Goal: Task Accomplishment & Management: Use online tool/utility

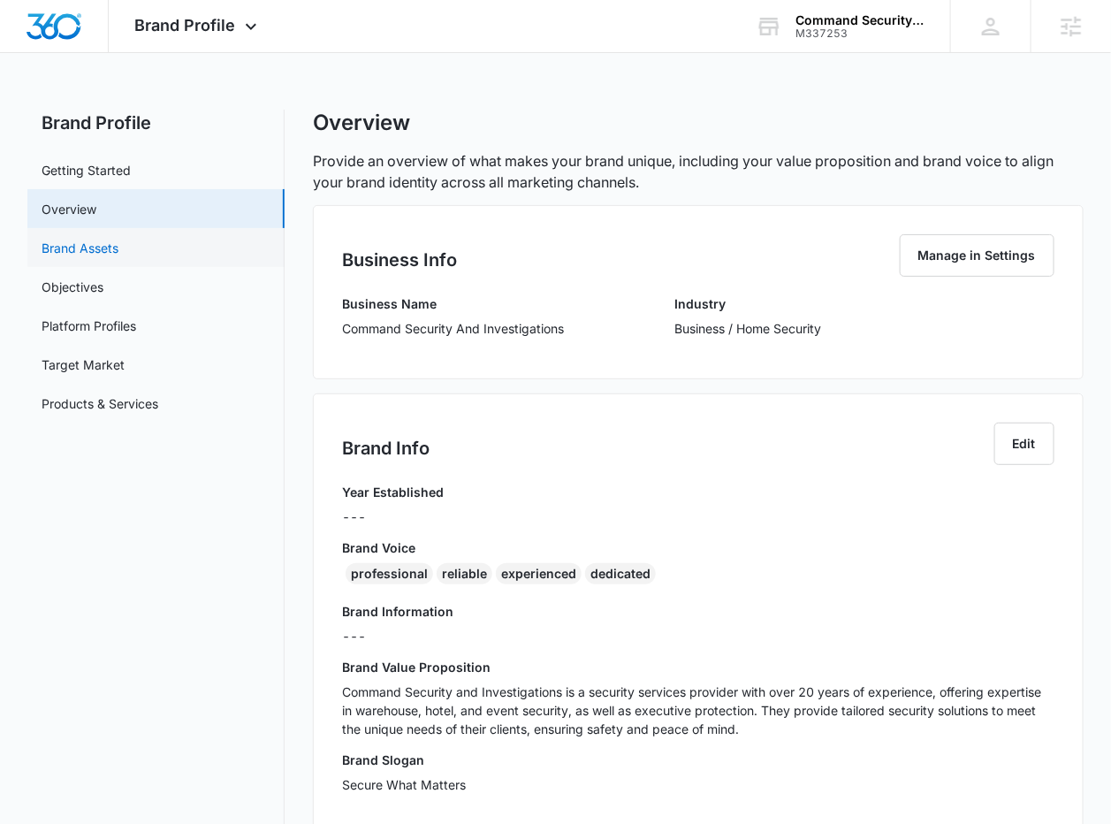
click at [115, 251] on link "Brand Assets" at bounding box center [80, 248] width 77 height 19
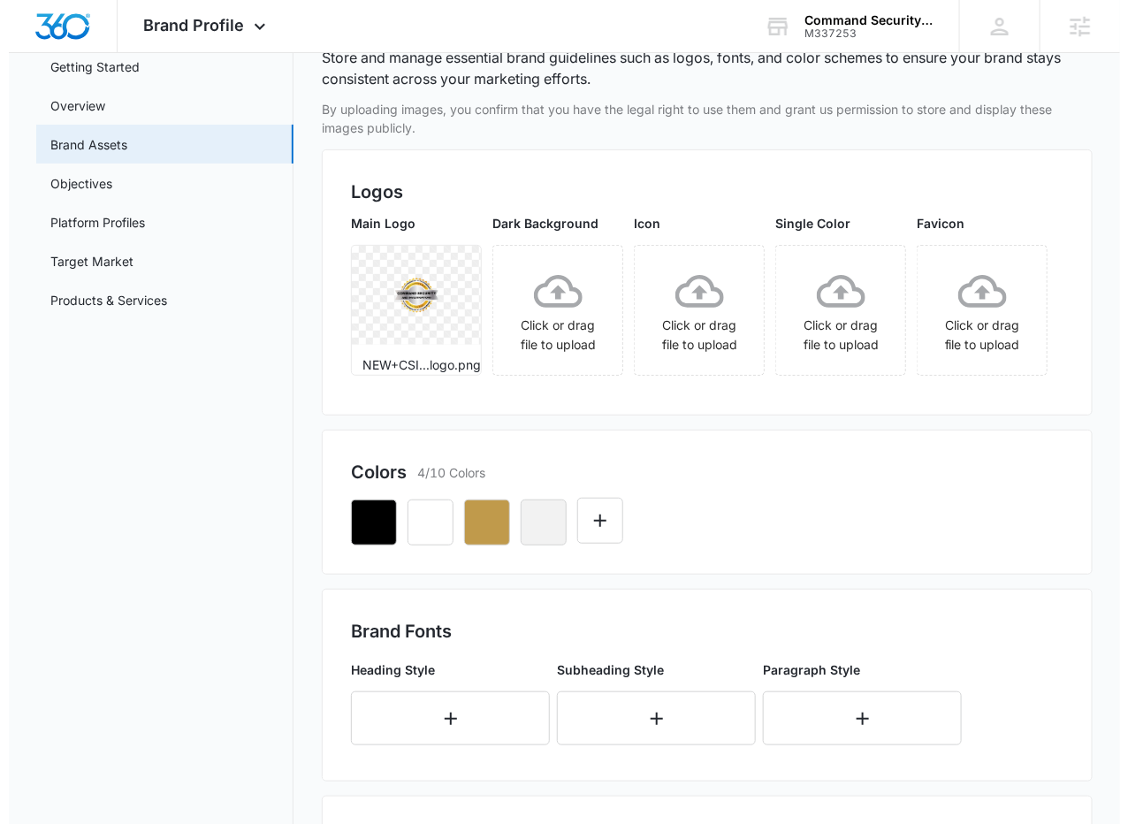
scroll to position [157, 0]
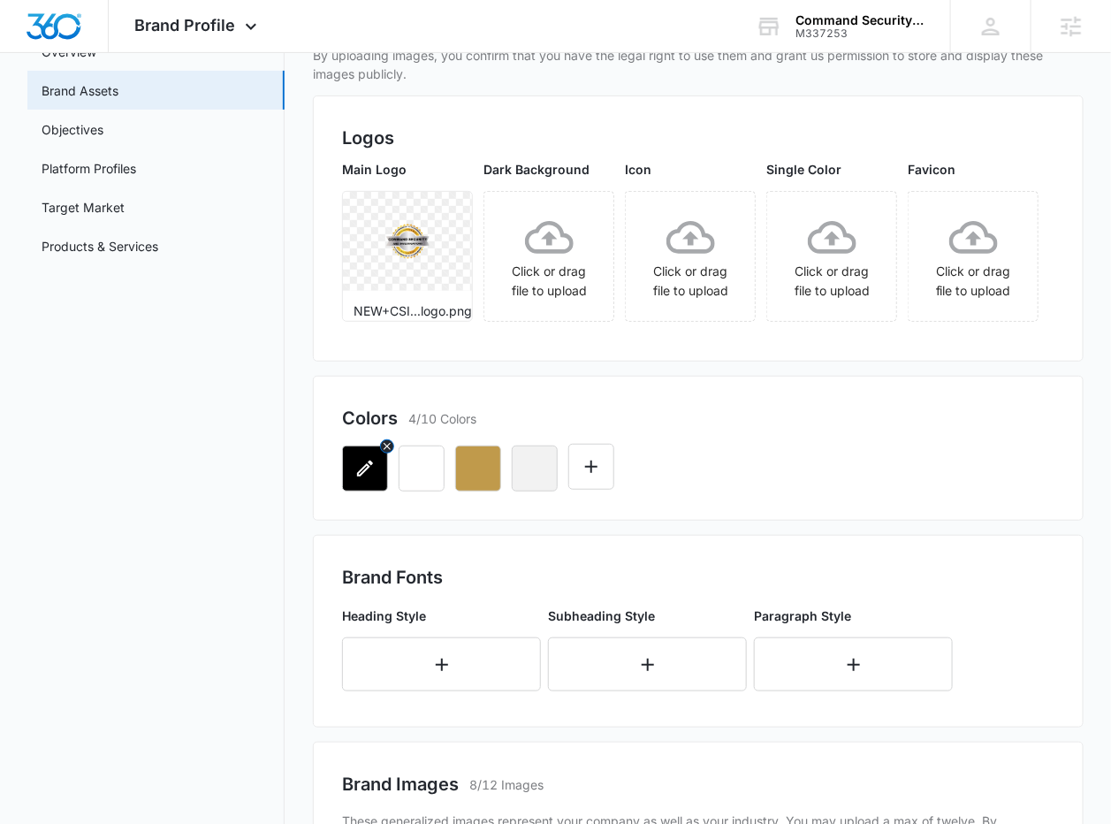
click at [368, 465] on icon "button" at bounding box center [365, 468] width 16 height 16
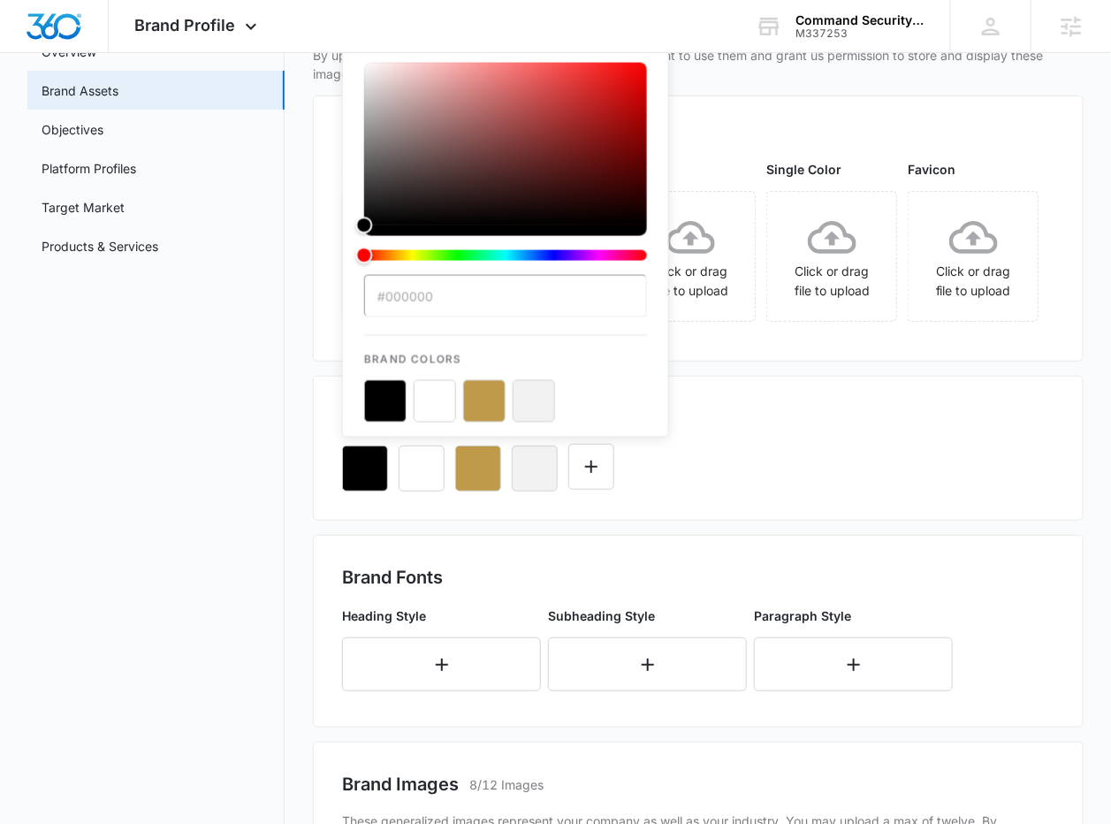
click at [782, 468] on div "#000000 Brand Colors" at bounding box center [697, 461] width 711 height 60
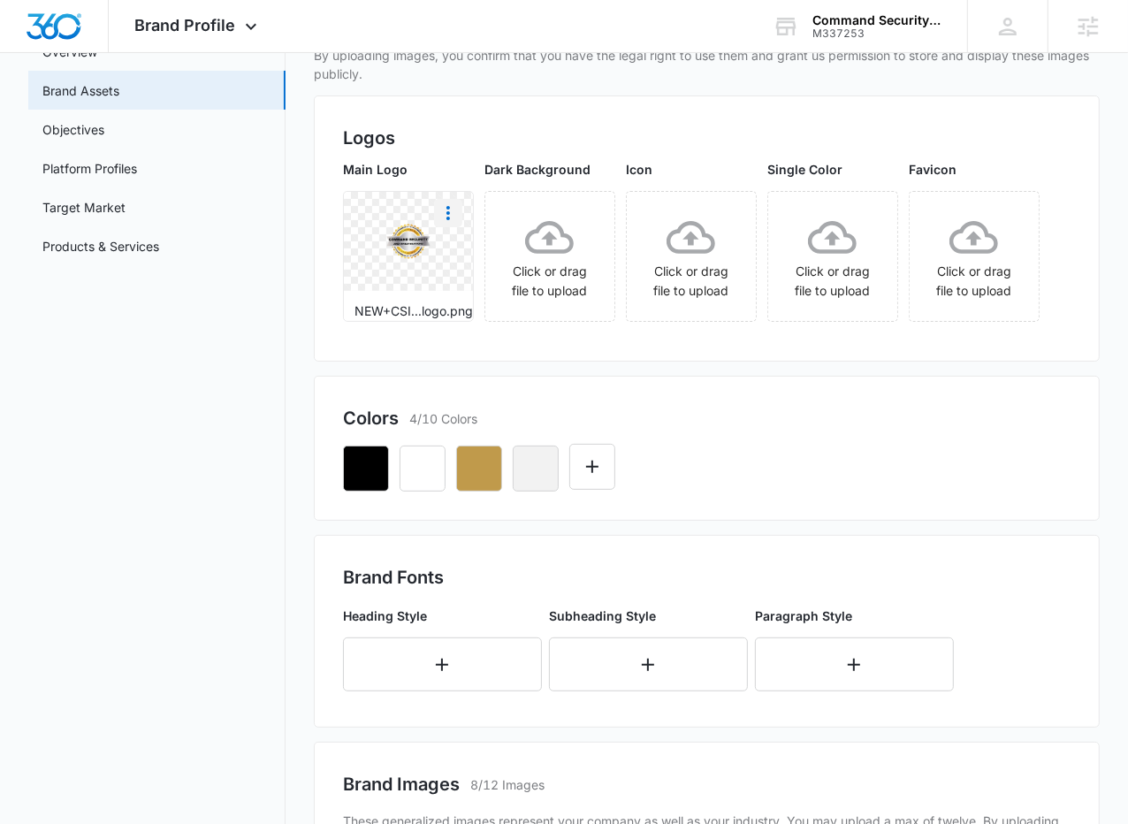
click at [445, 218] on icon "More" at bounding box center [447, 212] width 21 height 21
click at [465, 256] on div "Download" at bounding box center [484, 262] width 57 height 12
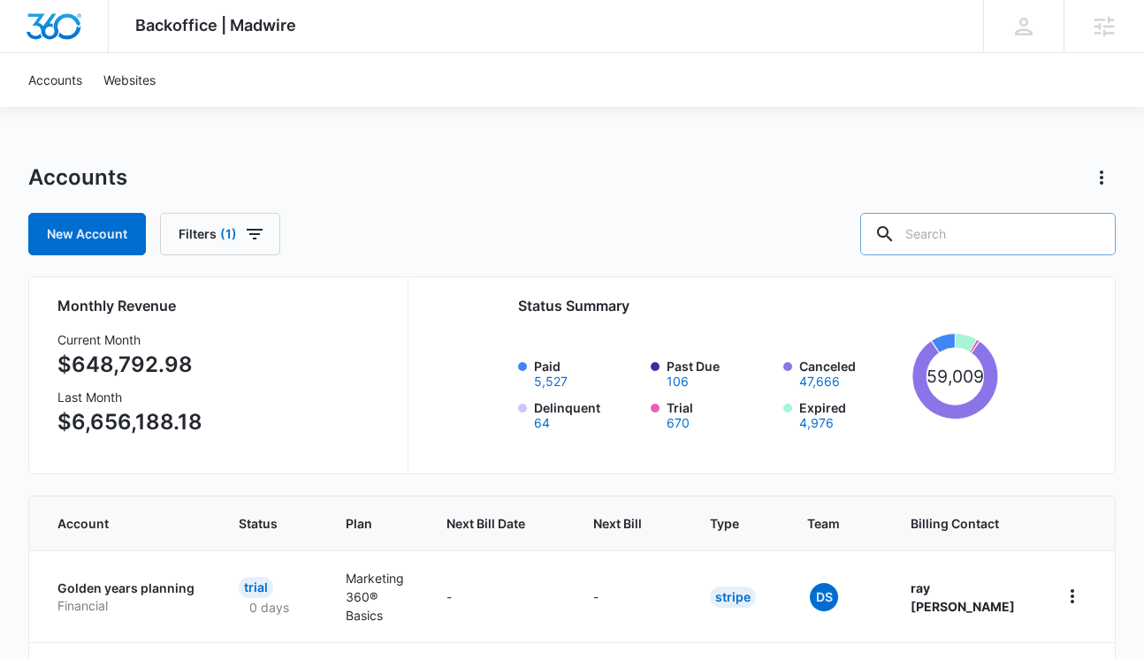
click at [967, 244] on input "text" at bounding box center [987, 234] width 255 height 42
paste input "M337253"
type input "M337253"
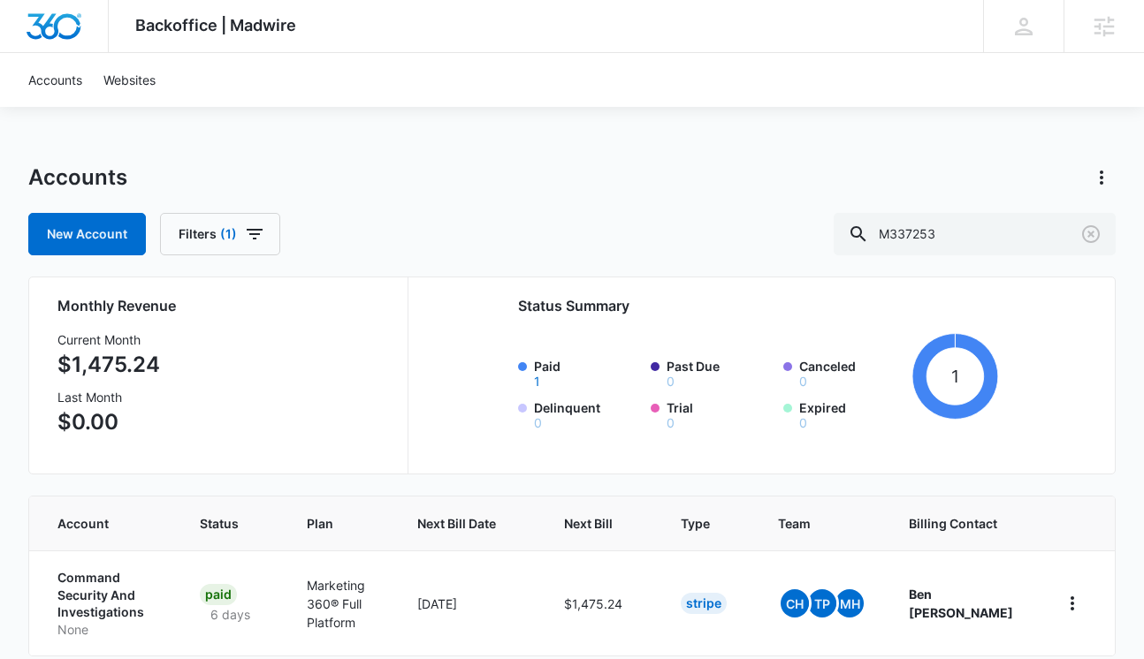
scroll to position [80, 0]
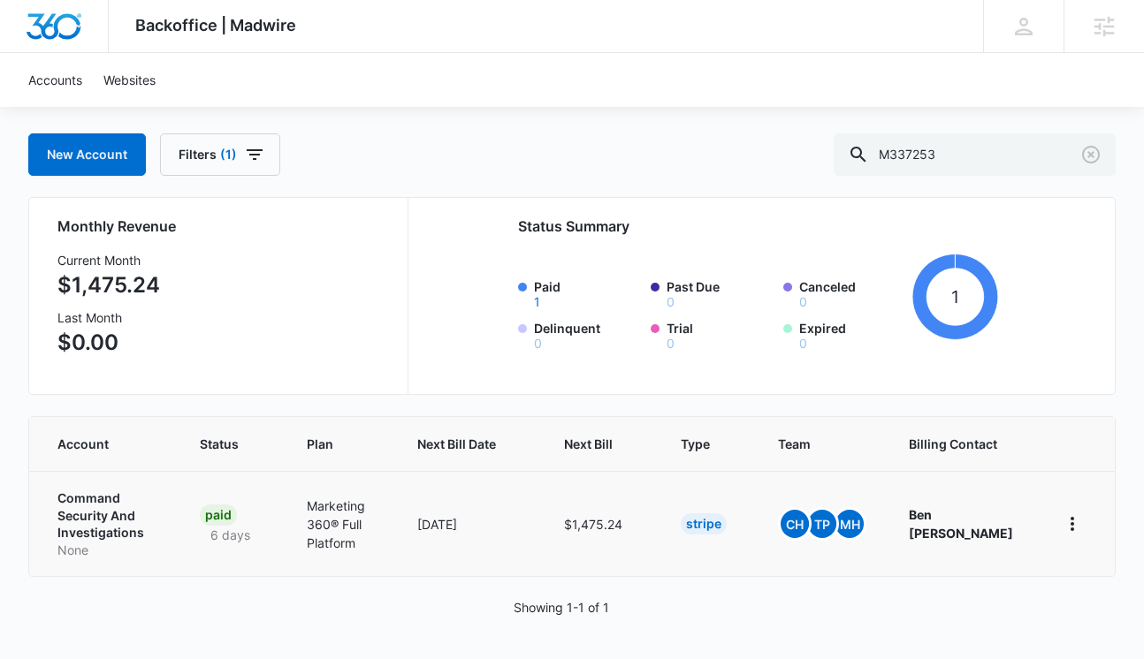
click at [84, 526] on p "Command Security And Investigations" at bounding box center [107, 516] width 100 height 52
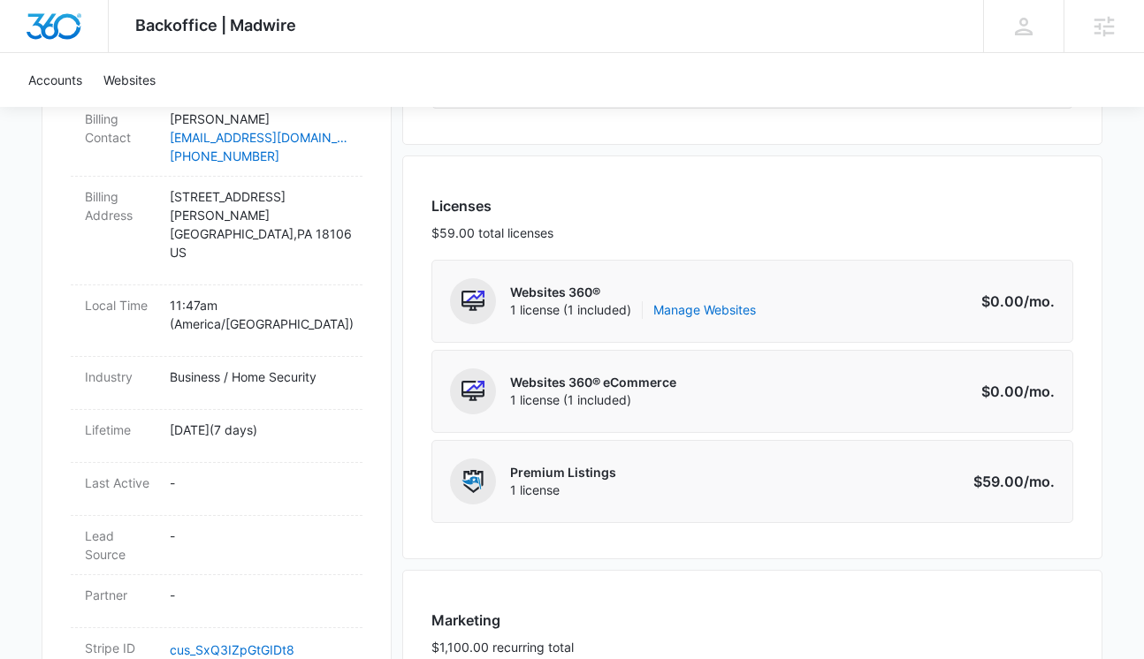
scroll to position [729, 0]
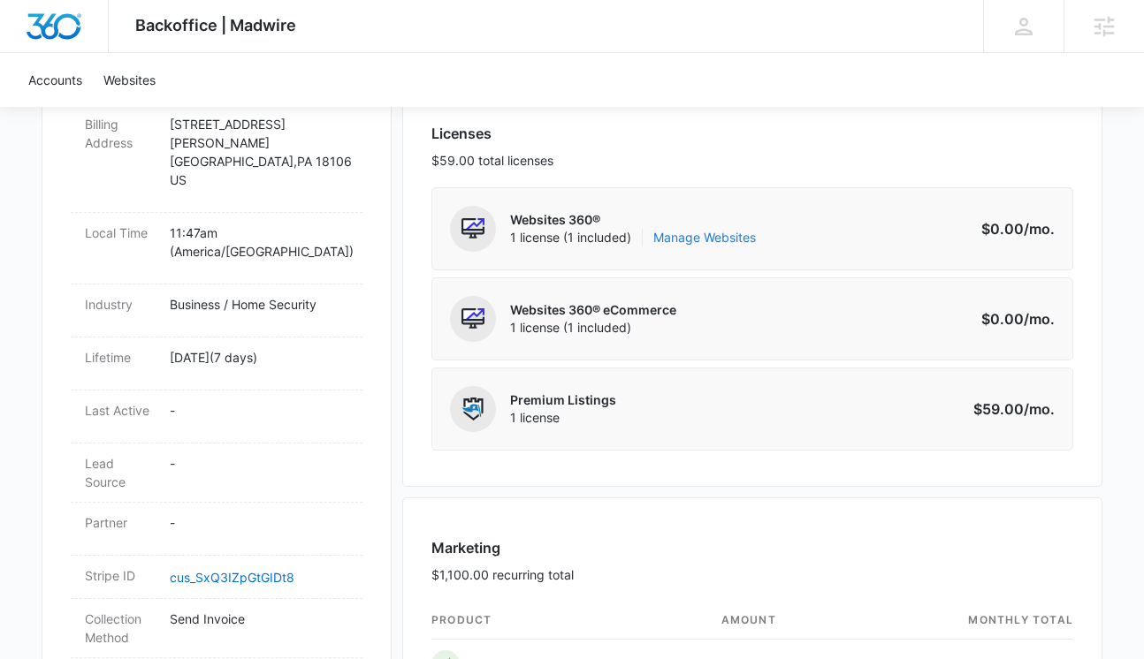
click at [707, 241] on link "Manage Websites" at bounding box center [704, 238] width 103 height 18
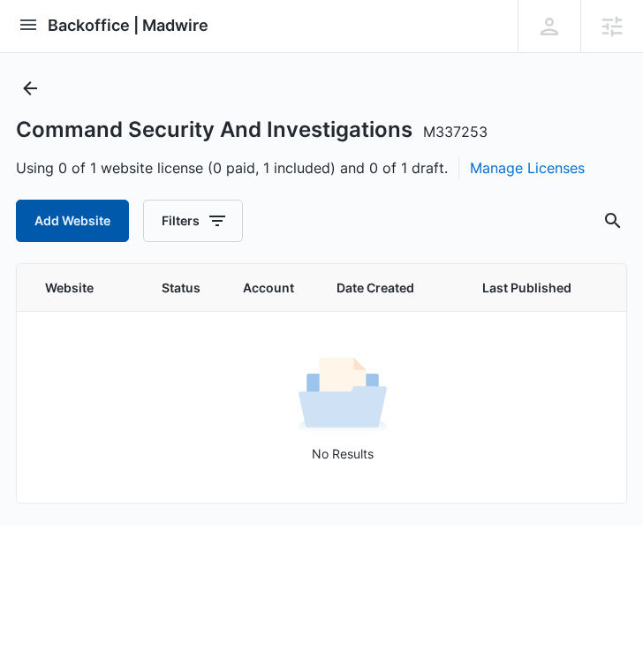
click at [101, 232] on button "Add Website" at bounding box center [72, 221] width 113 height 42
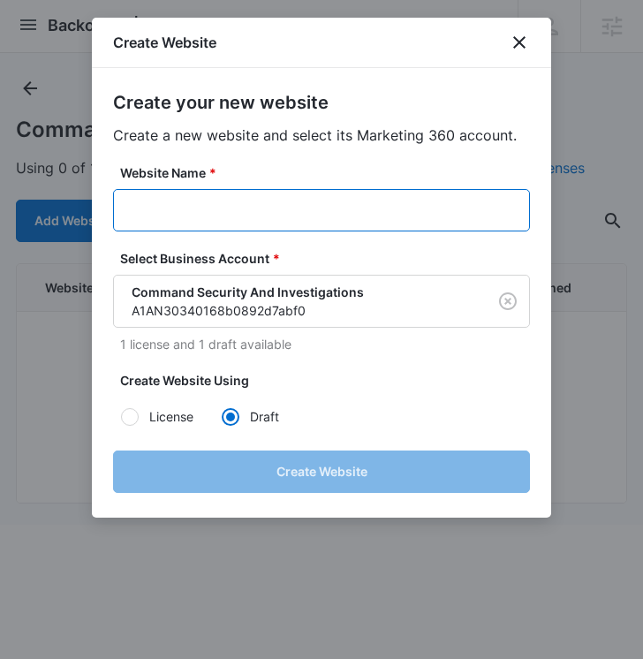
click at [272, 217] on input "Website Name *" at bounding box center [321, 210] width 417 height 42
paste input "M337253 - Command Security And Investigations"
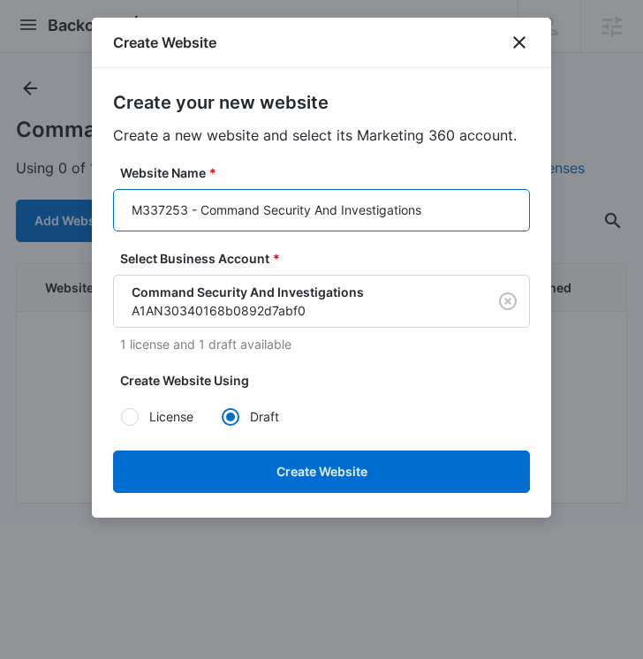
type input "M337253 - Command Security And Investigations"
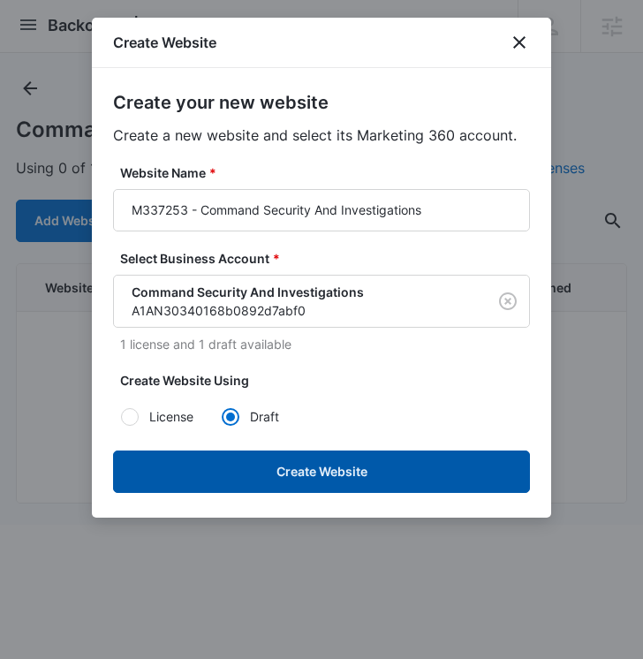
click at [318, 486] on button "Create Website" at bounding box center [321, 472] width 417 height 42
